Goal: Information Seeking & Learning: Learn about a topic

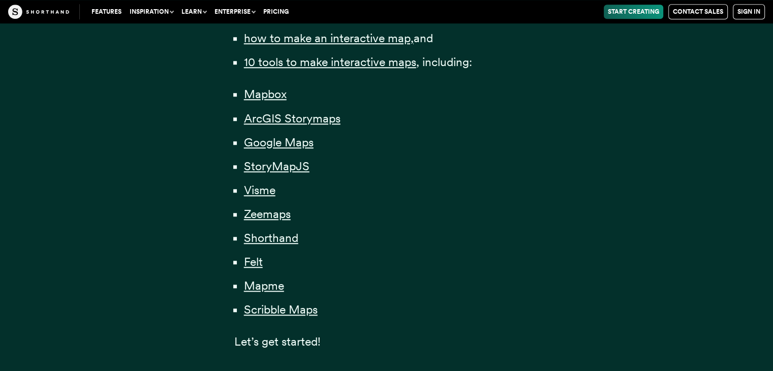
scroll to position [778, 0]
click at [313, 117] on span "ArcGIS Storymaps" at bounding box center [292, 118] width 97 height 15
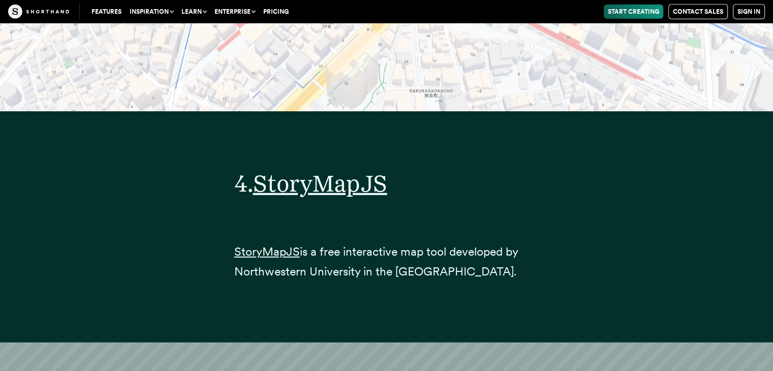
scroll to position [10355, 0]
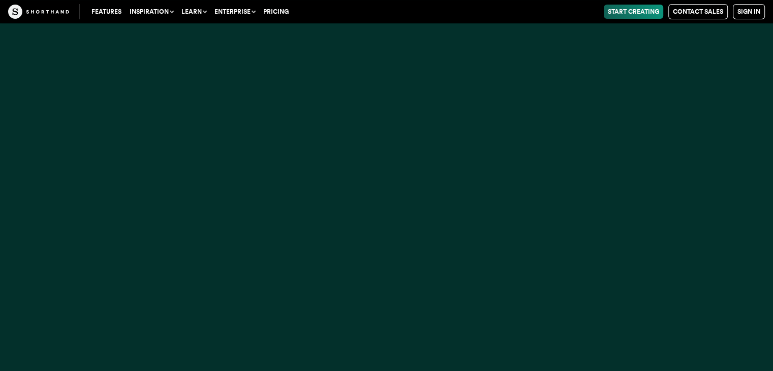
scroll to position [778, 0]
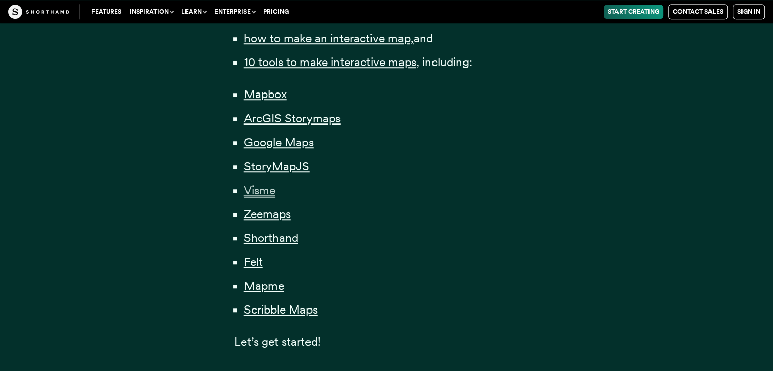
click at [254, 188] on span "Visme" at bounding box center [260, 190] width 32 height 15
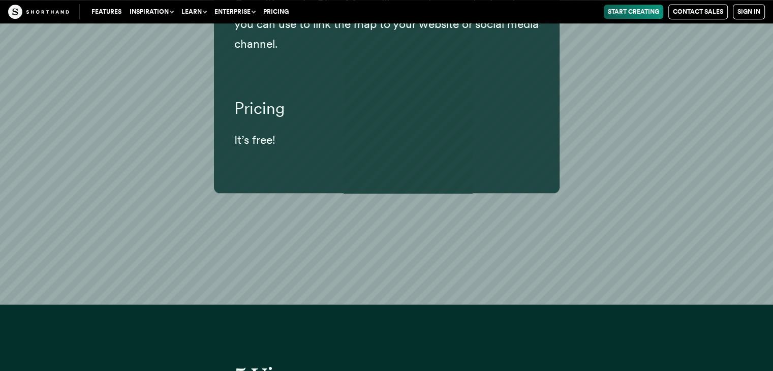
scroll to position [12720, 0]
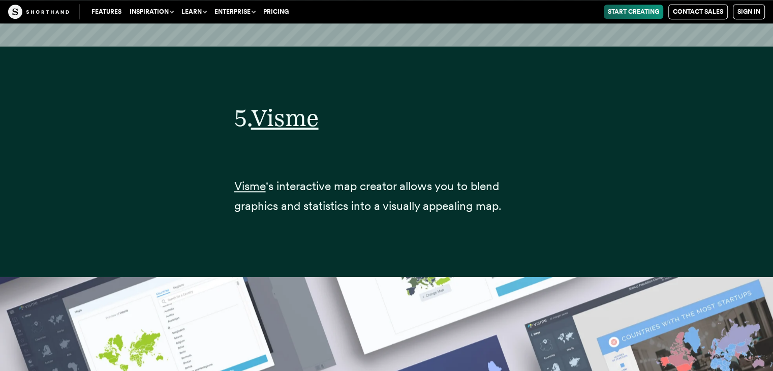
click at [254, 188] on span "'s interactive map creator allows you to blend graphics and statistics into a v…" at bounding box center [367, 196] width 267 height 34
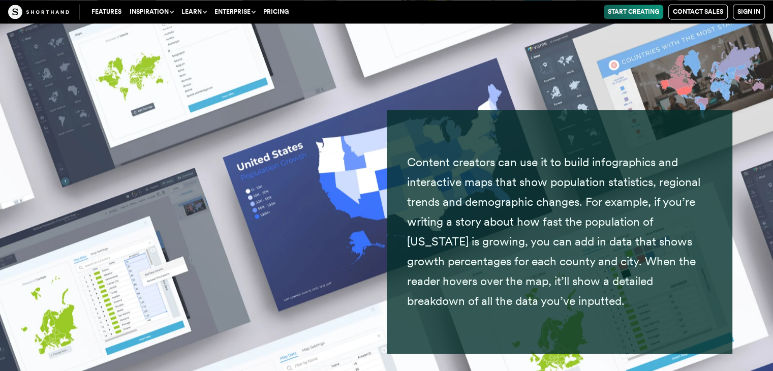
scroll to position [13185, 0]
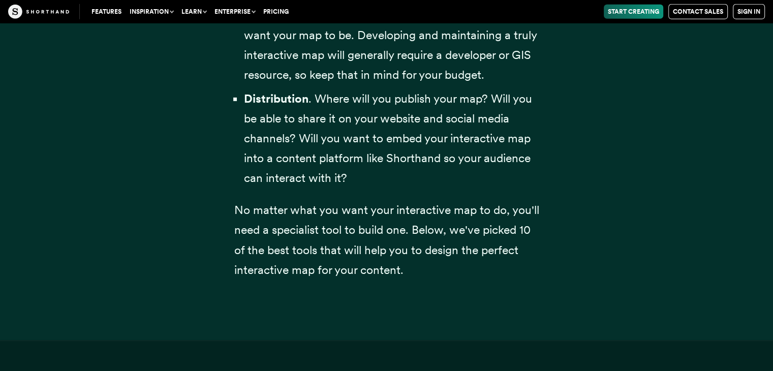
scroll to position [778, 0]
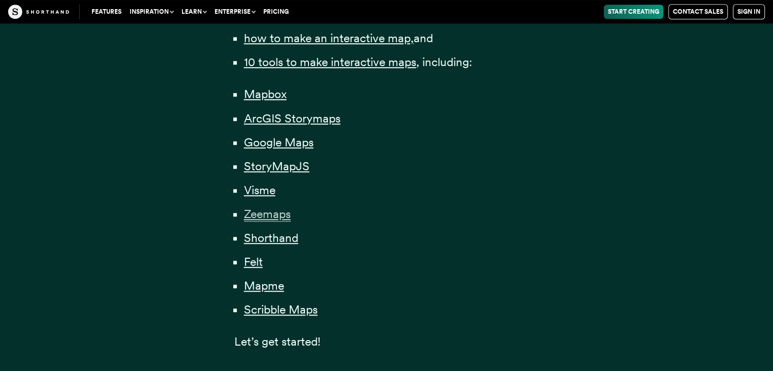
click at [277, 213] on span "Zeemaps" at bounding box center [267, 214] width 47 height 15
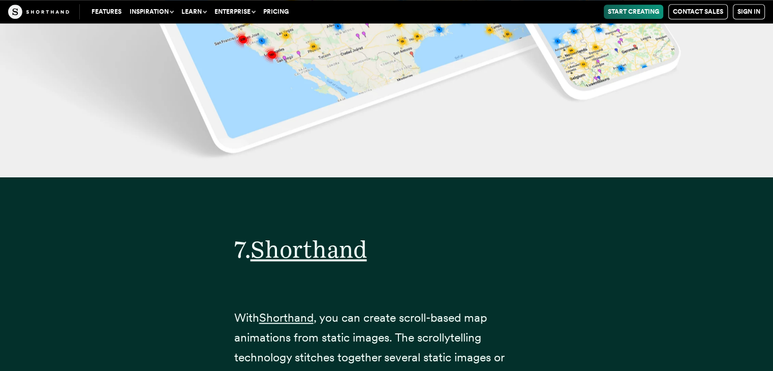
scroll to position [16411, 0]
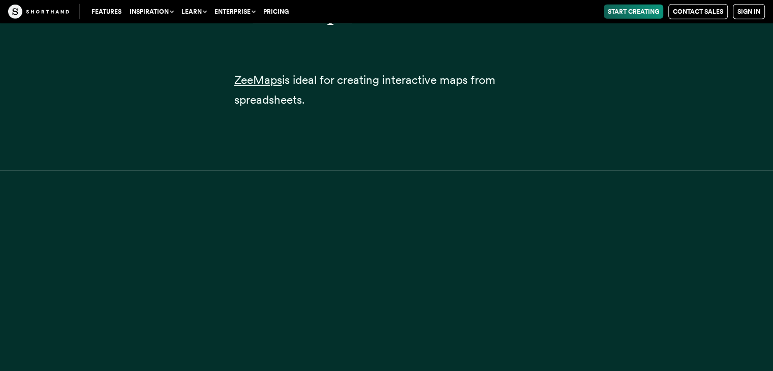
scroll to position [778, 0]
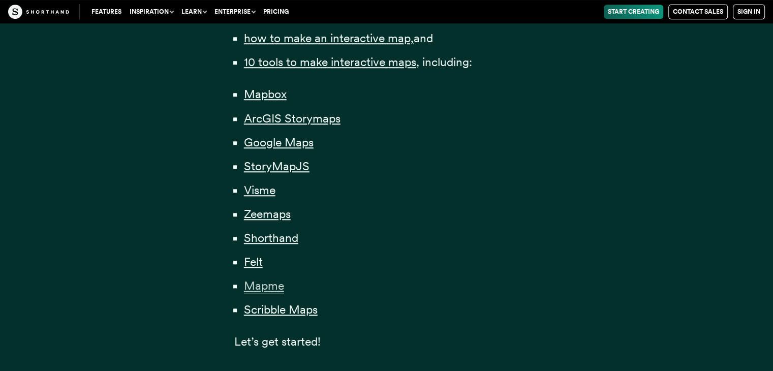
click at [268, 285] on span "Mapme" at bounding box center [264, 285] width 40 height 15
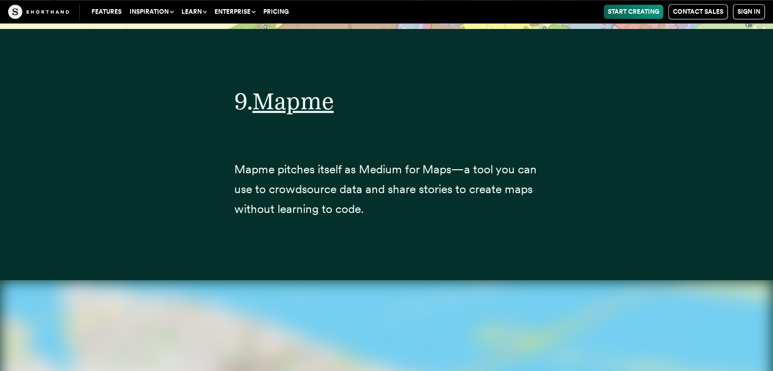
scroll to position [20226, 0]
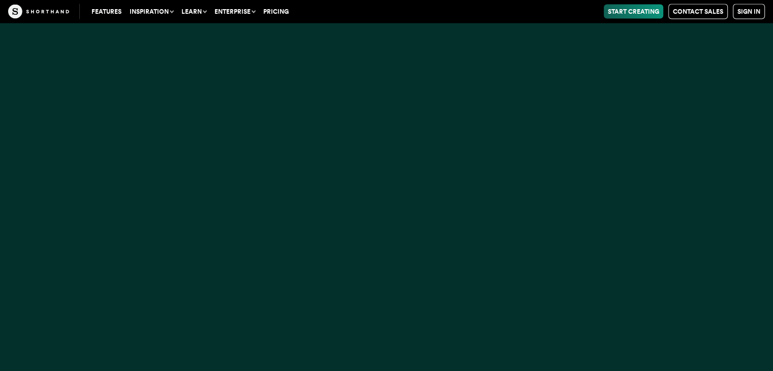
scroll to position [778, 0]
